Goal: Task Accomplishment & Management: Complete application form

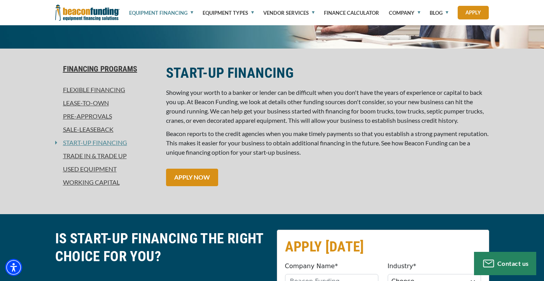
scroll to position [173, 0]
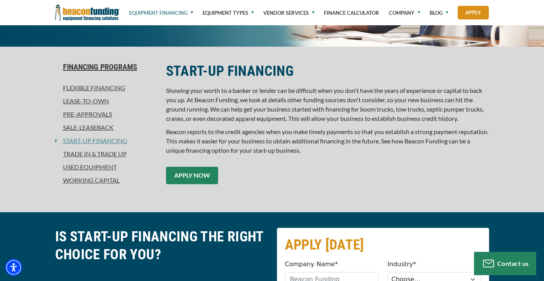
click at [196, 170] on link "APPLY NOW" at bounding box center [192, 175] width 52 height 17
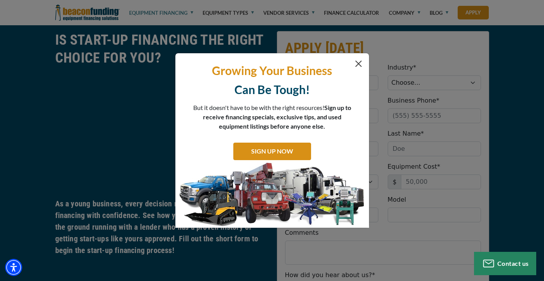
click at [360, 63] on button "Close" at bounding box center [358, 63] width 9 height 9
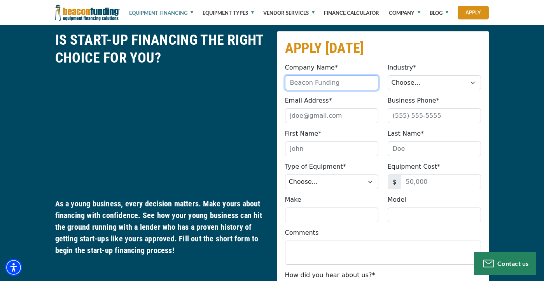
click at [334, 76] on input "Company Name*" at bounding box center [331, 82] width 93 height 15
type input "Pacific Threads"
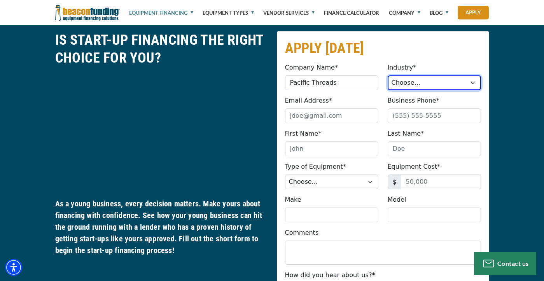
select select "3"
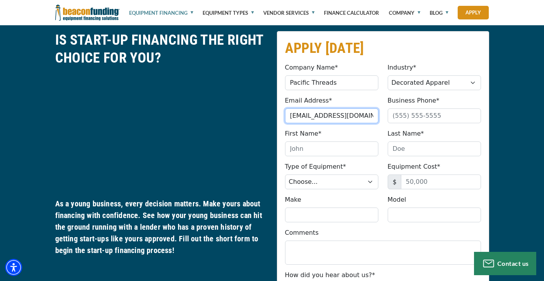
type input "[EMAIL_ADDRESS][DOMAIN_NAME]"
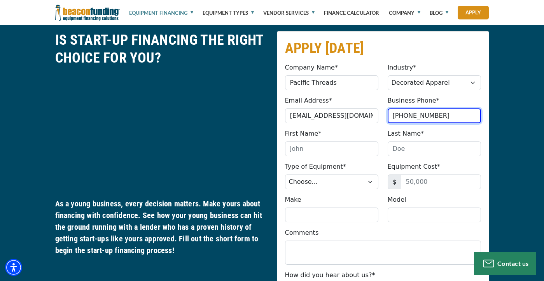
type input "[PHONE_NUMBER]"
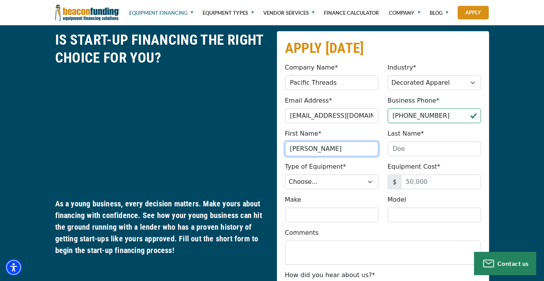
type input "[PERSON_NAME]"
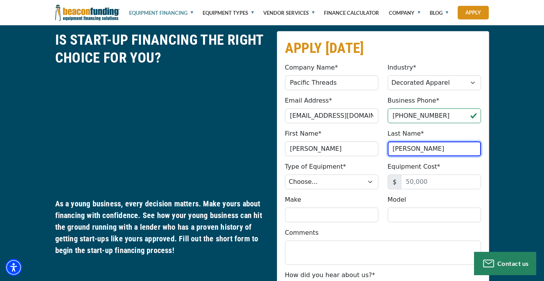
type input "[PERSON_NAME]"
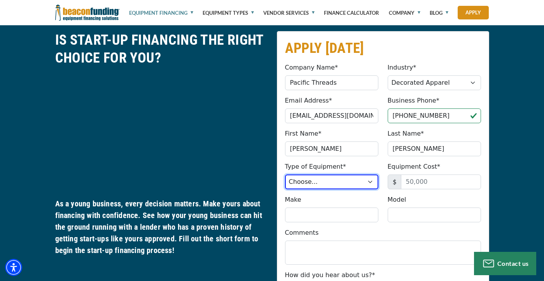
select select "1"
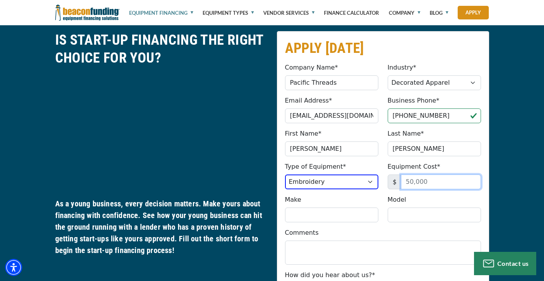
click at [421, 180] on input "Equipment Cost*" at bounding box center [441, 182] width 80 height 15
type input "7,000"
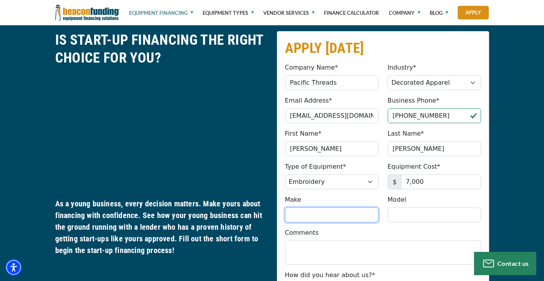
click at [363, 216] on input "Make" at bounding box center [331, 215] width 93 height 15
click at [311, 217] on input "XT" at bounding box center [331, 215] width 93 height 15
paste input "treme Tech XT Pro 1401Ci"
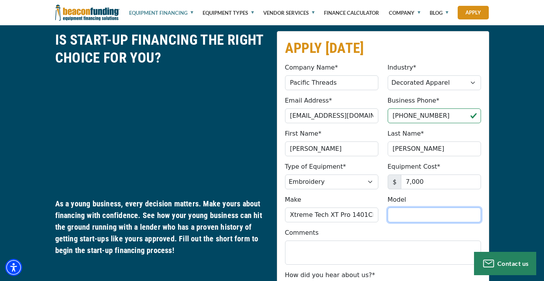
click at [400, 217] on input "Model" at bounding box center [434, 215] width 93 height 15
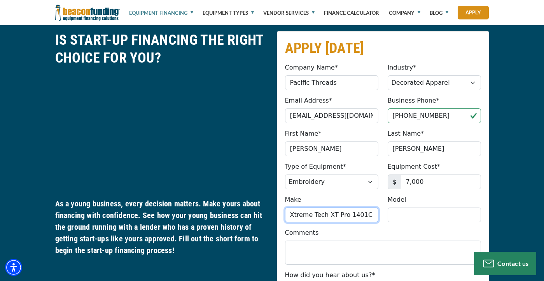
drag, startPoint x: 371, startPoint y: 215, endPoint x: 327, endPoint y: 217, distance: 44.0
click at [327, 217] on input "Xtreme Tech XT Pro 1401Ci" at bounding box center [331, 215] width 93 height 15
type input "Xtreme Tech"
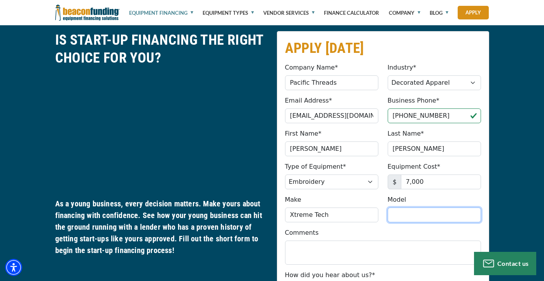
click at [418, 212] on input "Model" at bounding box center [434, 215] width 93 height 15
paste input "XT Pro 1401Ci"
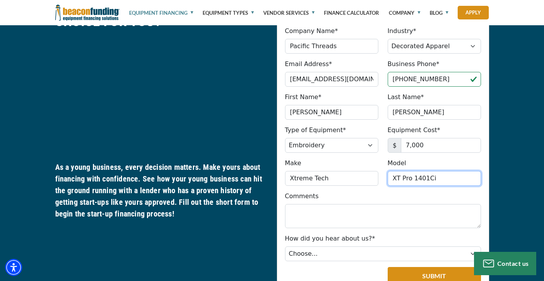
scroll to position [409, 0]
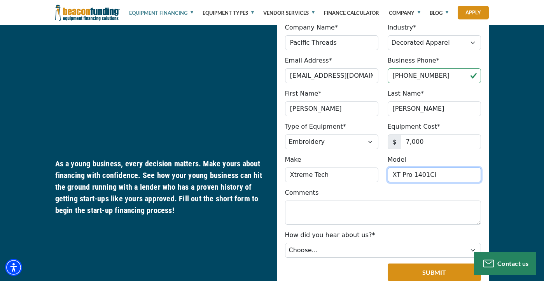
type input "XT Pro 1401Ci"
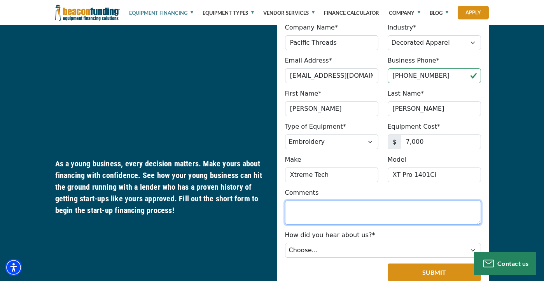
click at [361, 212] on textarea "Comments" at bounding box center [383, 213] width 196 height 24
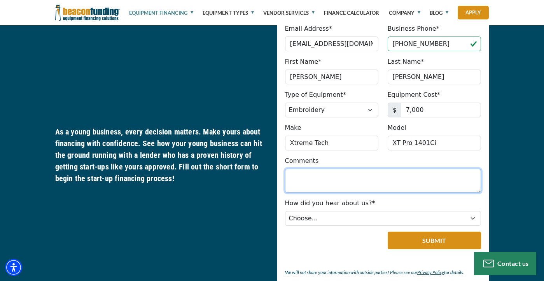
scroll to position [450, 0]
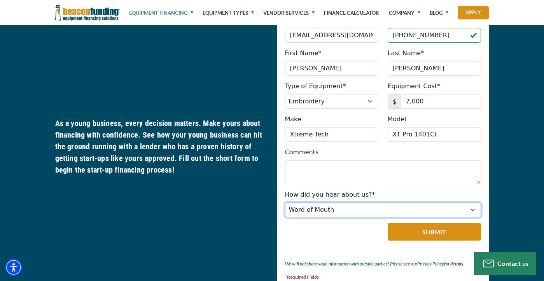
select select "9"
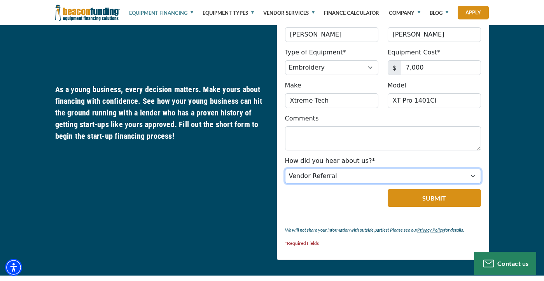
scroll to position [484, 0]
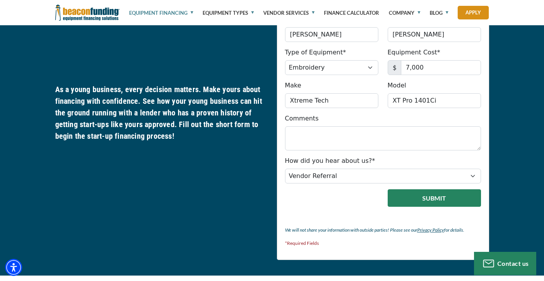
click at [440, 203] on button "Submit" at bounding box center [434, 197] width 93 height 17
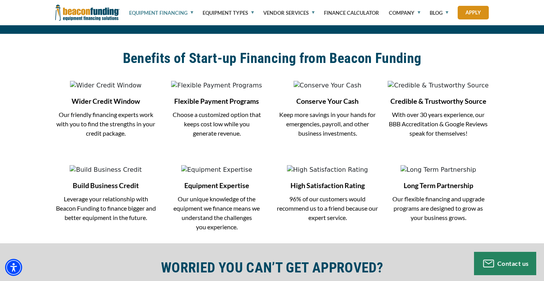
scroll to position [613, 0]
